Goal: Information Seeking & Learning: Learn about a topic

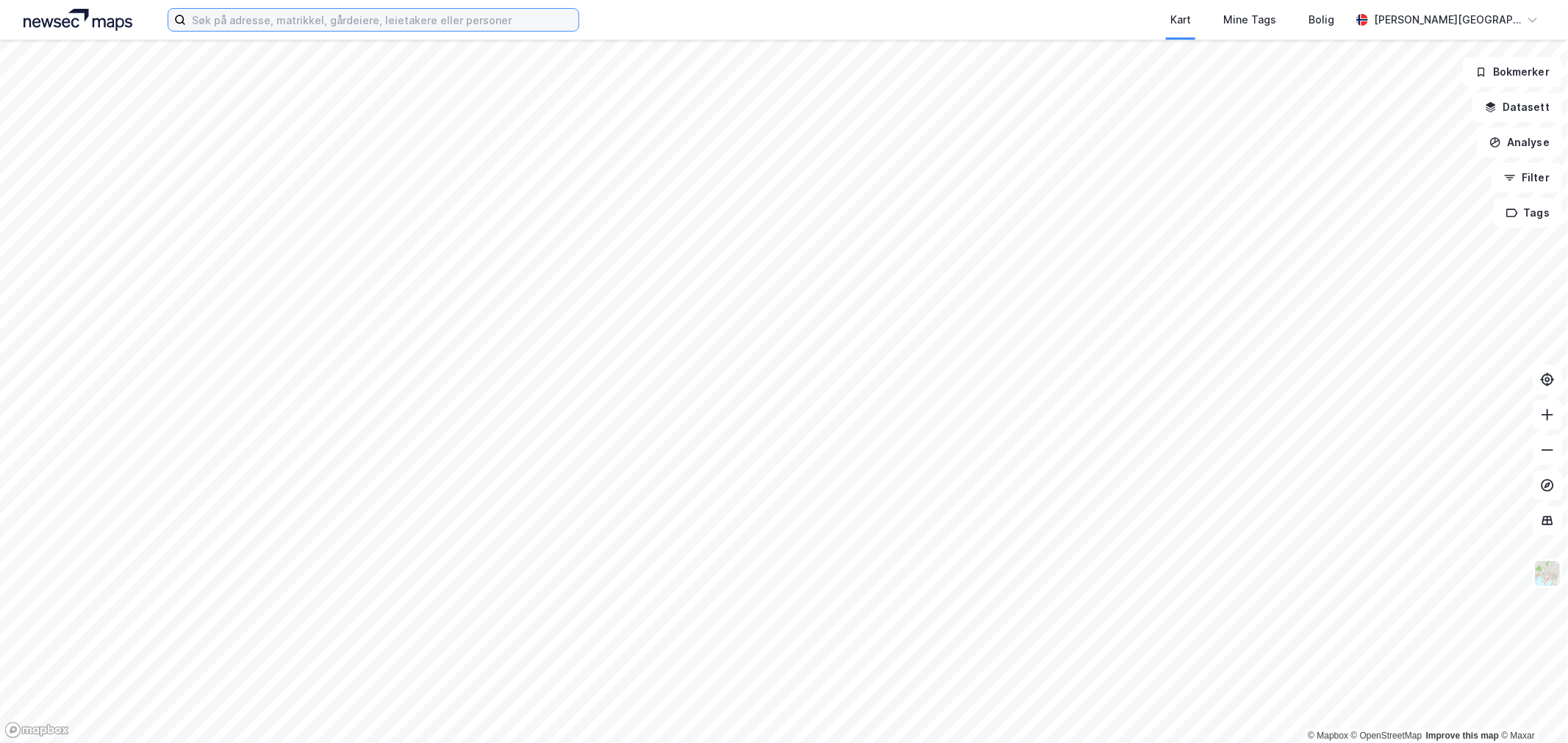
click at [347, 24] on input at bounding box center [382, 20] width 393 height 22
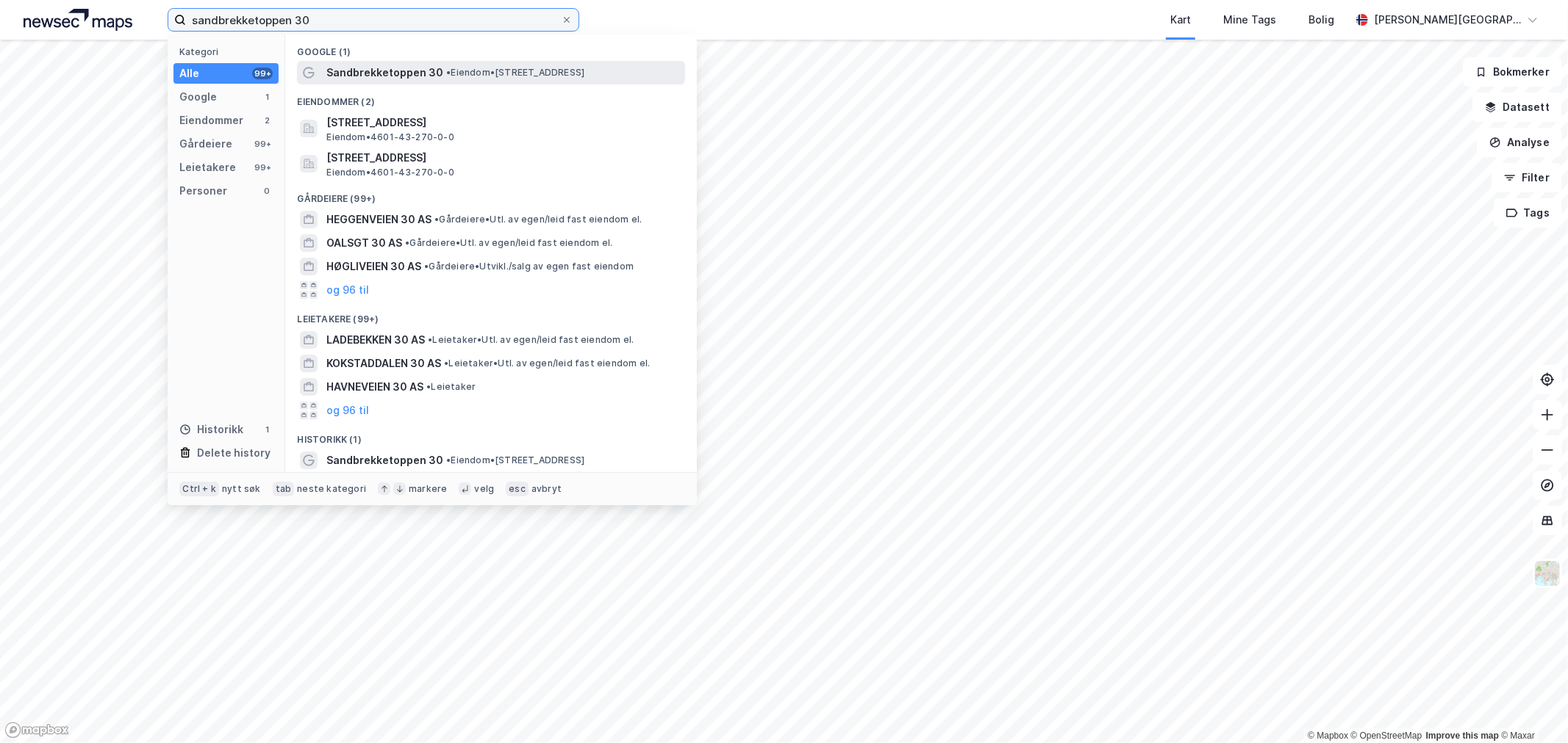
type input "sandbrekketoppen 30"
click at [432, 64] on span "Sandbrekketoppen 30" at bounding box center [385, 73] width 117 height 18
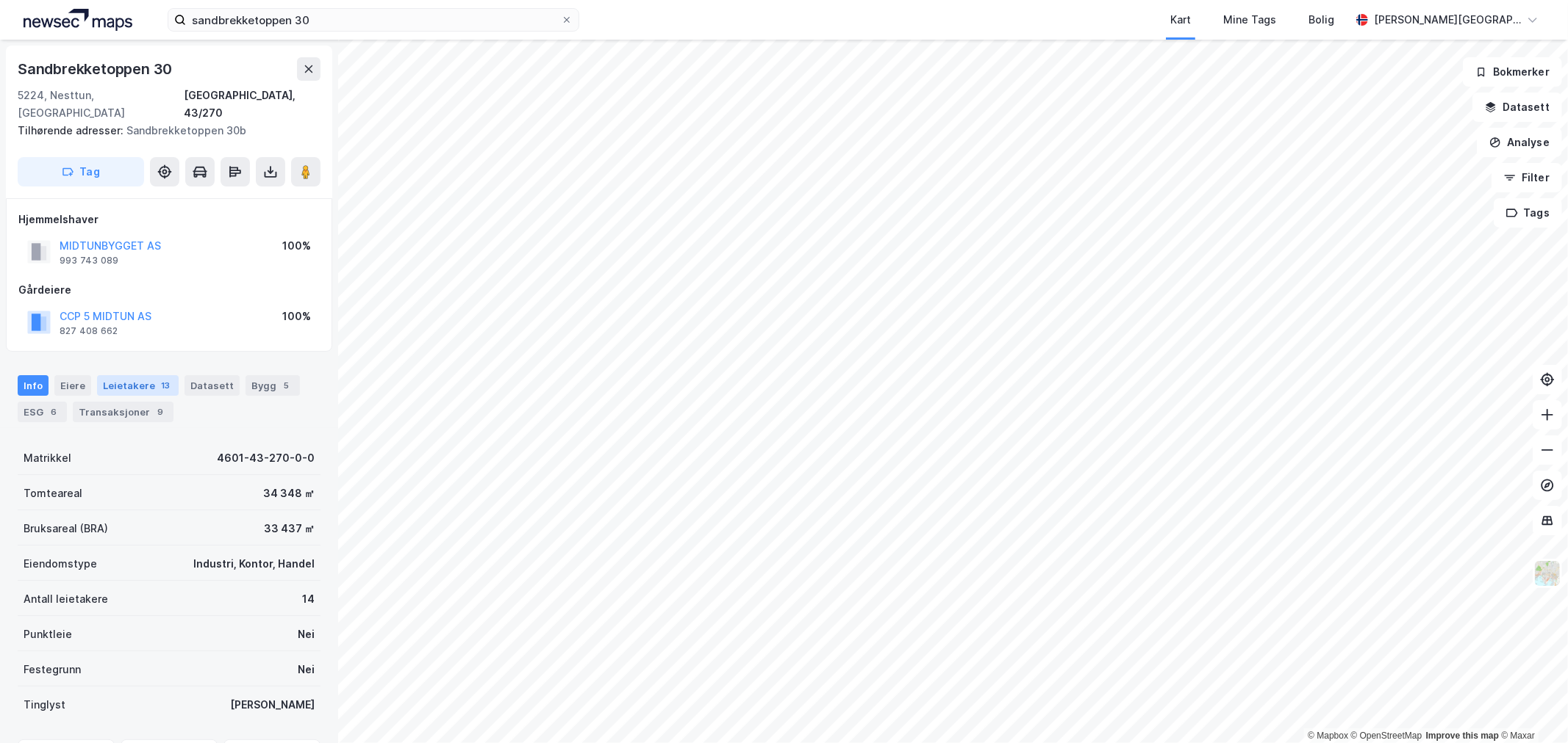
click at [135, 376] on div "Leietakere 13" at bounding box center [137, 385] width 81 height 21
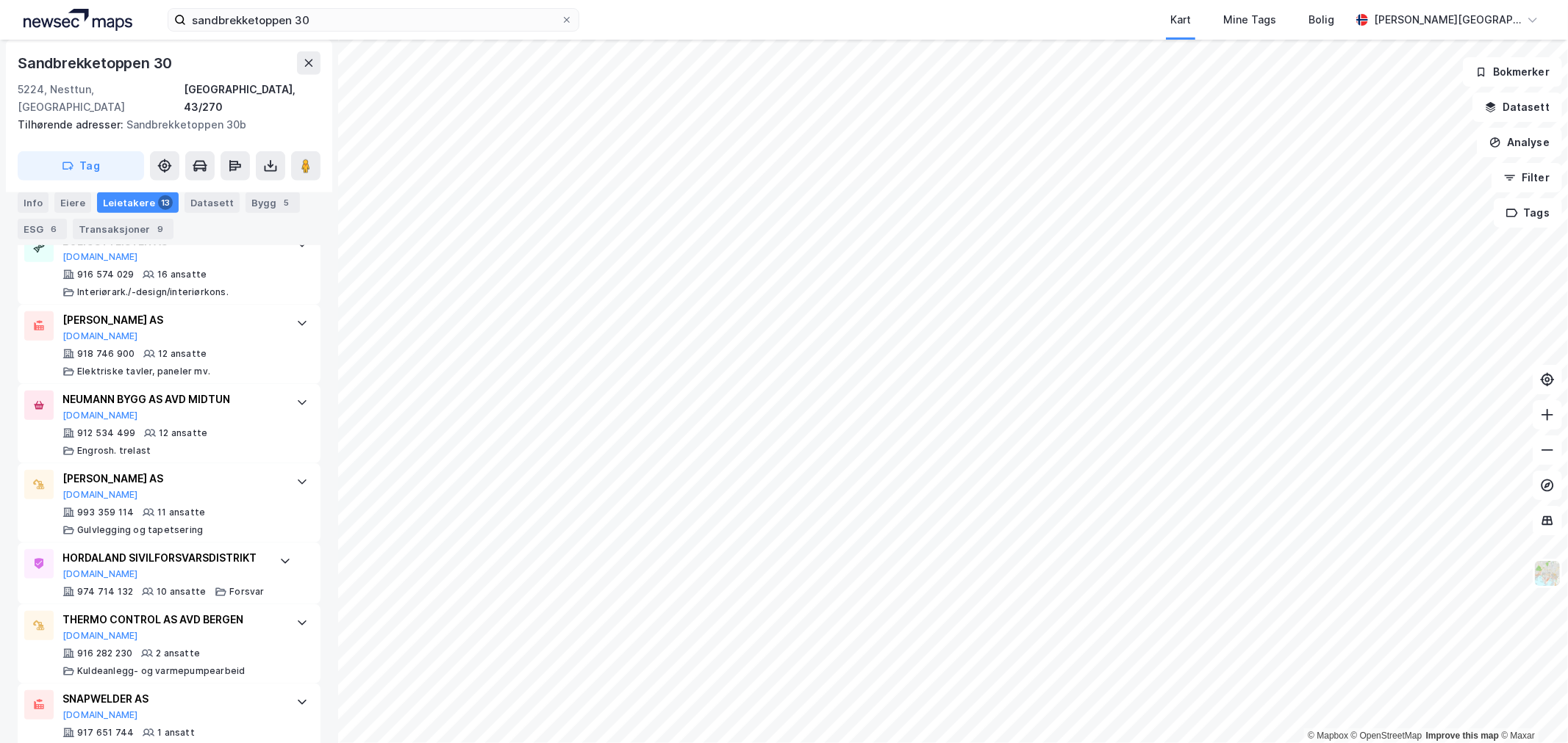
scroll to position [1000, 0]
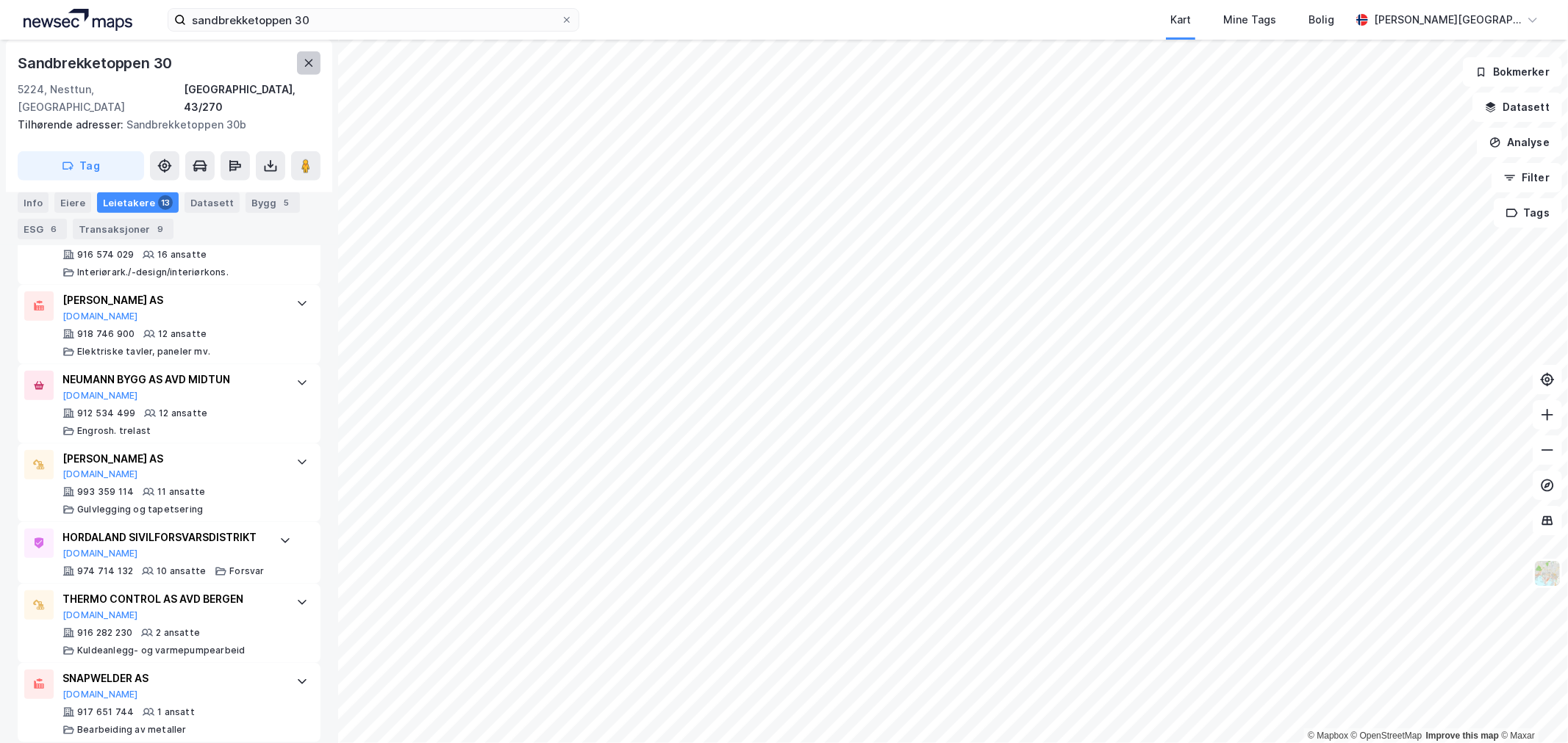
click at [313, 70] on button at bounding box center [309, 63] width 23 height 23
